Goal: Check status: Check status

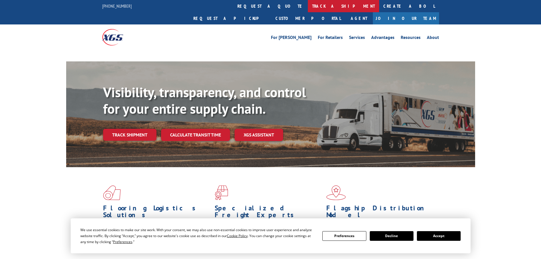
click at [308, 7] on link "track a shipment" at bounding box center [343, 6] width 71 height 12
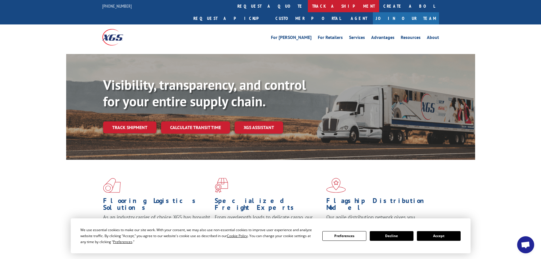
click at [308, 8] on link "track a shipment" at bounding box center [343, 6] width 71 height 12
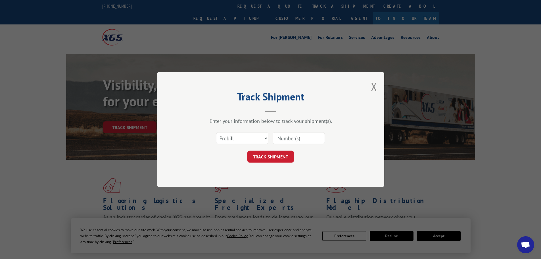
click at [285, 139] on input at bounding box center [299, 138] width 52 height 12
paste input "16331808"
type input "16331808"
click at [273, 160] on button "TRACK SHIPMENT" at bounding box center [270, 156] width 47 height 12
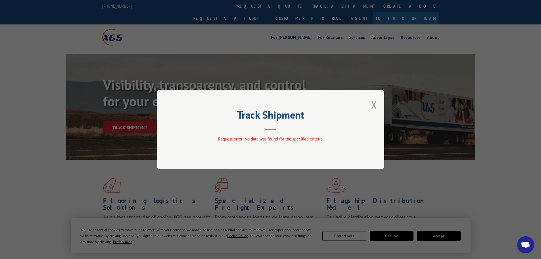
click at [376, 104] on button "Close modal" at bounding box center [374, 104] width 6 height 15
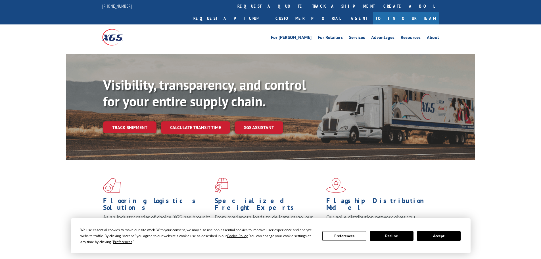
click at [308, 5] on link "track a shipment" at bounding box center [343, 6] width 71 height 12
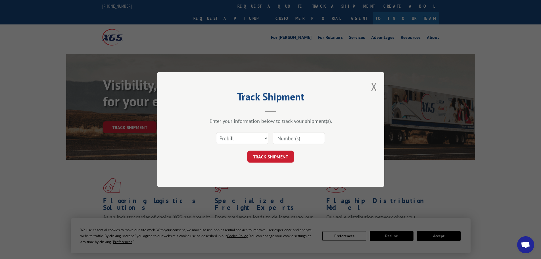
click at [287, 140] on input at bounding box center [299, 138] width 52 height 12
paste input "17523144"
type input "17523144"
click at [290, 154] on button "TRACK SHIPMENT" at bounding box center [270, 156] width 47 height 12
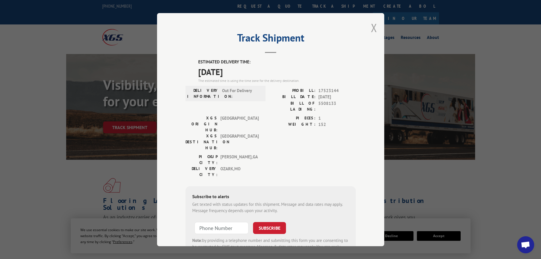
click at [372, 27] on button "Close modal" at bounding box center [374, 27] width 6 height 15
